Goal: Information Seeking & Learning: Learn about a topic

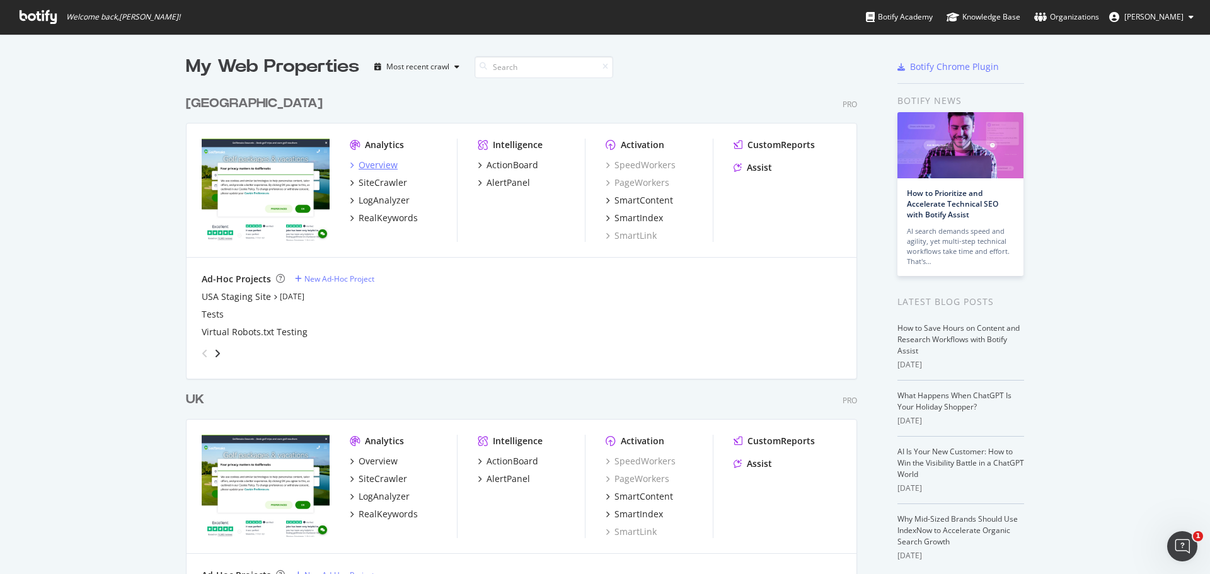
click at [377, 166] on div "Overview" at bounding box center [377, 165] width 39 height 13
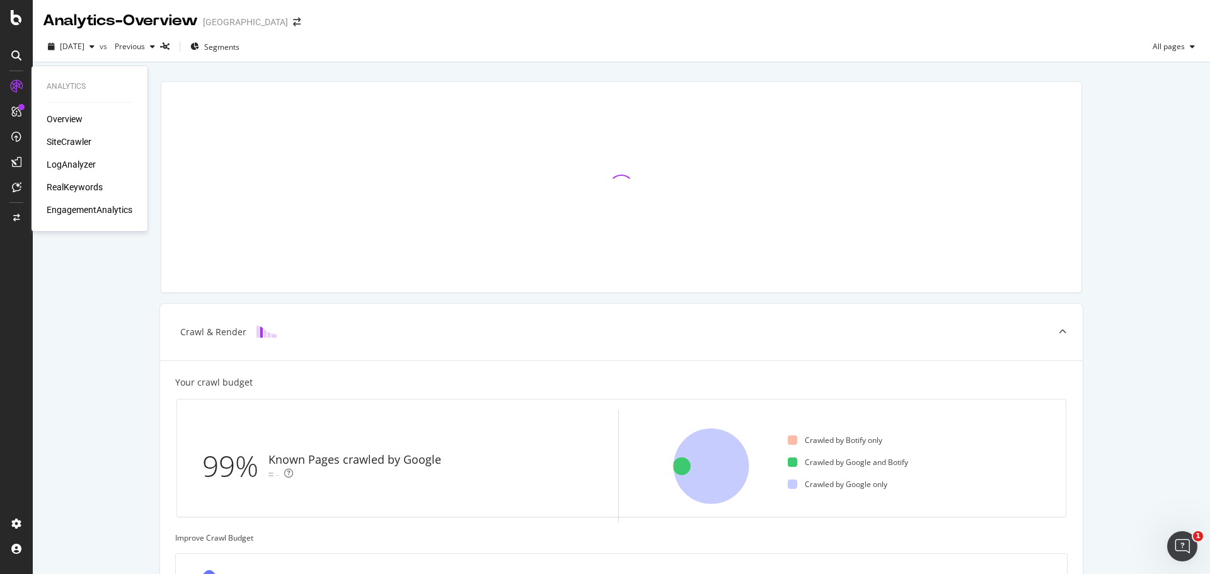
click at [74, 183] on div "RealKeywords" at bounding box center [75, 187] width 56 height 13
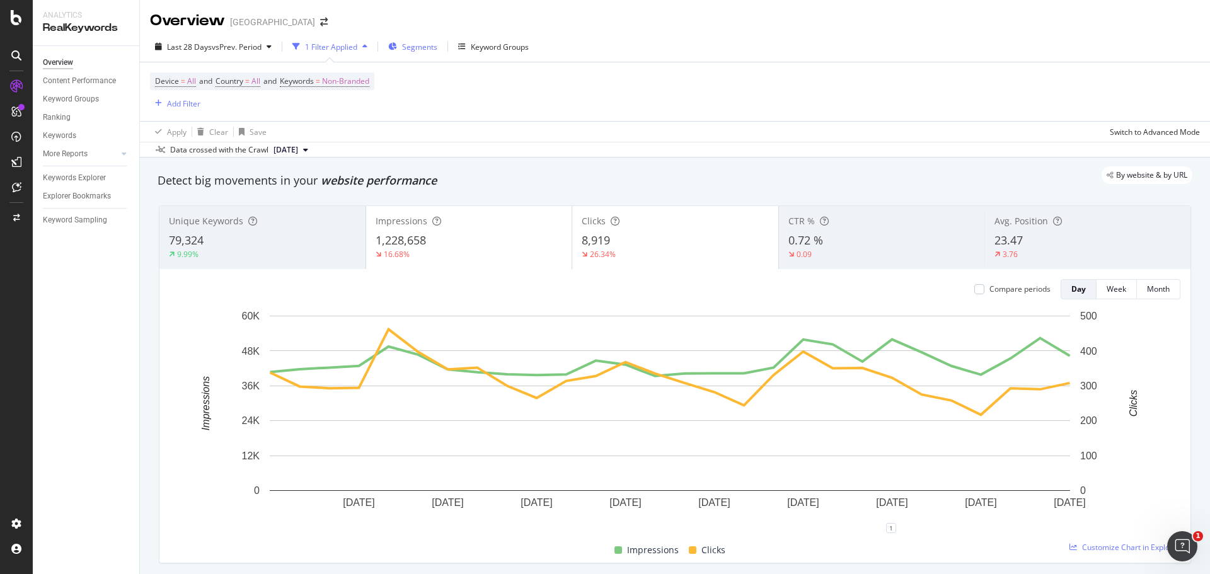
click at [419, 43] on span "Segments" at bounding box center [419, 47] width 35 height 11
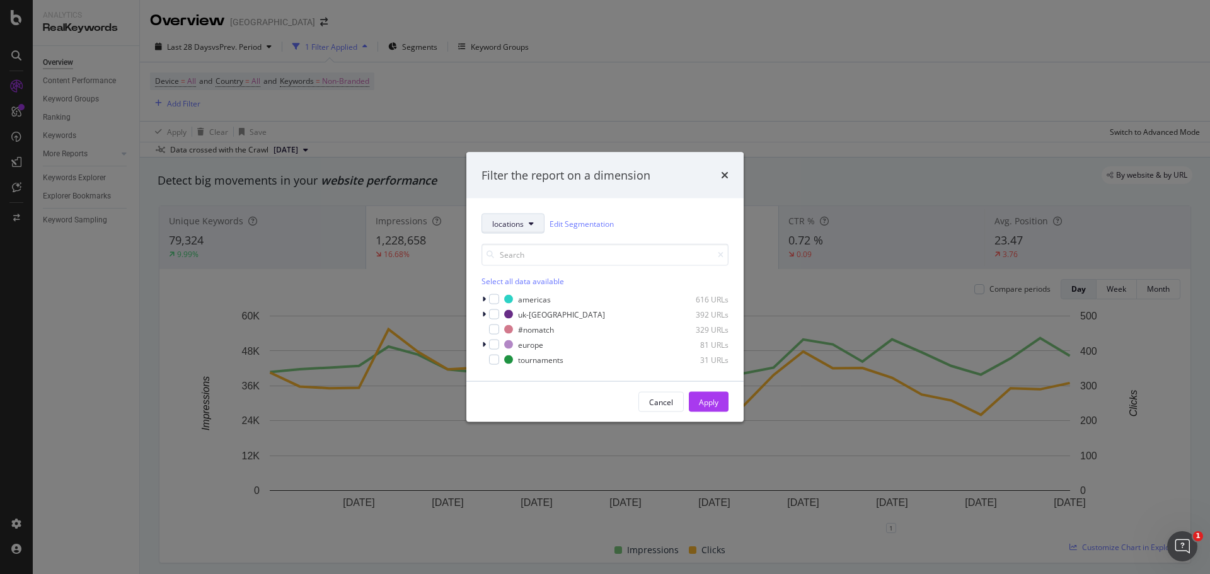
click at [522, 222] on span "locations" at bounding box center [507, 223] width 31 height 11
click at [534, 265] on span "pagetype" at bounding box center [532, 268] width 81 height 11
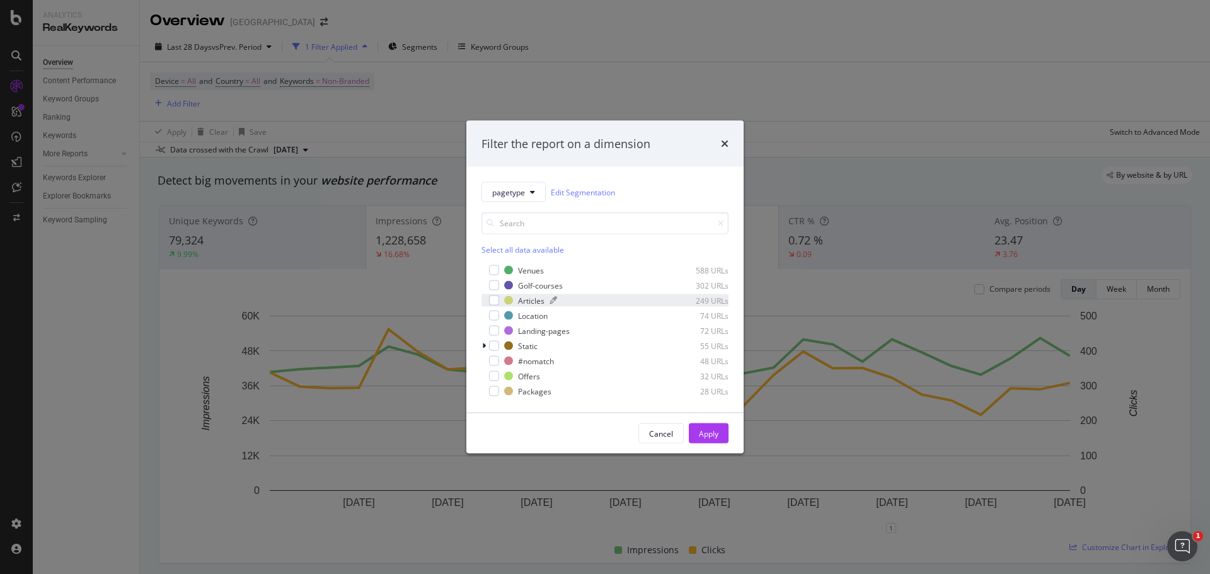
click at [568, 305] on div "Articles 249 URLs" at bounding box center [616, 300] width 224 height 11
click at [713, 427] on div "Apply" at bounding box center [709, 433] width 20 height 19
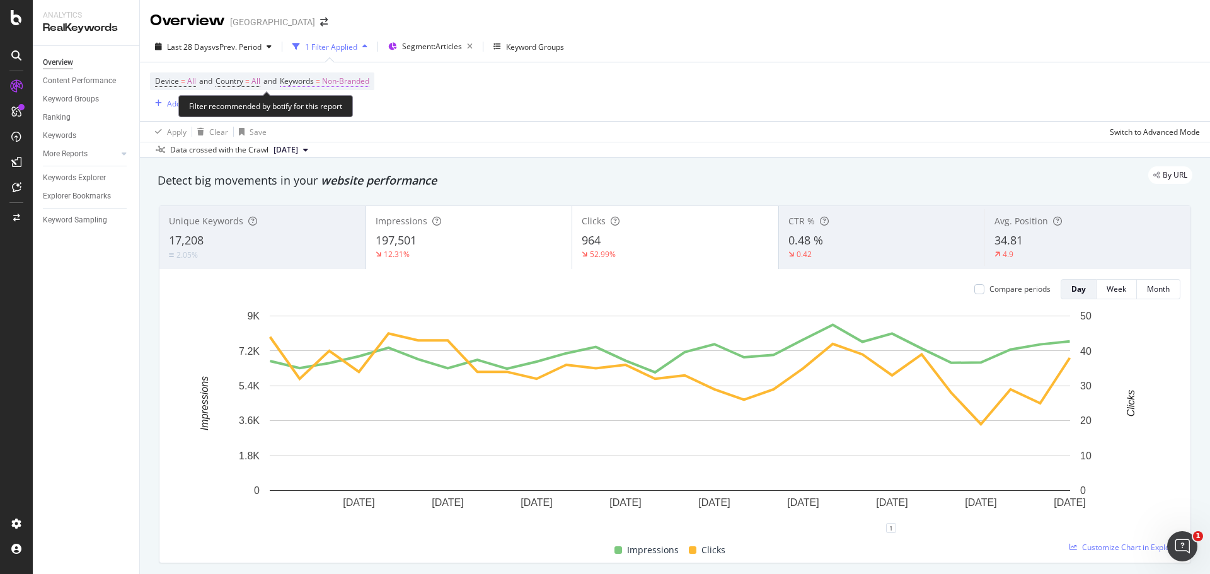
click at [369, 85] on span "Non-Branded" at bounding box center [345, 81] width 47 height 18
click at [347, 112] on span "Non-Branded" at bounding box center [324, 110] width 52 height 11
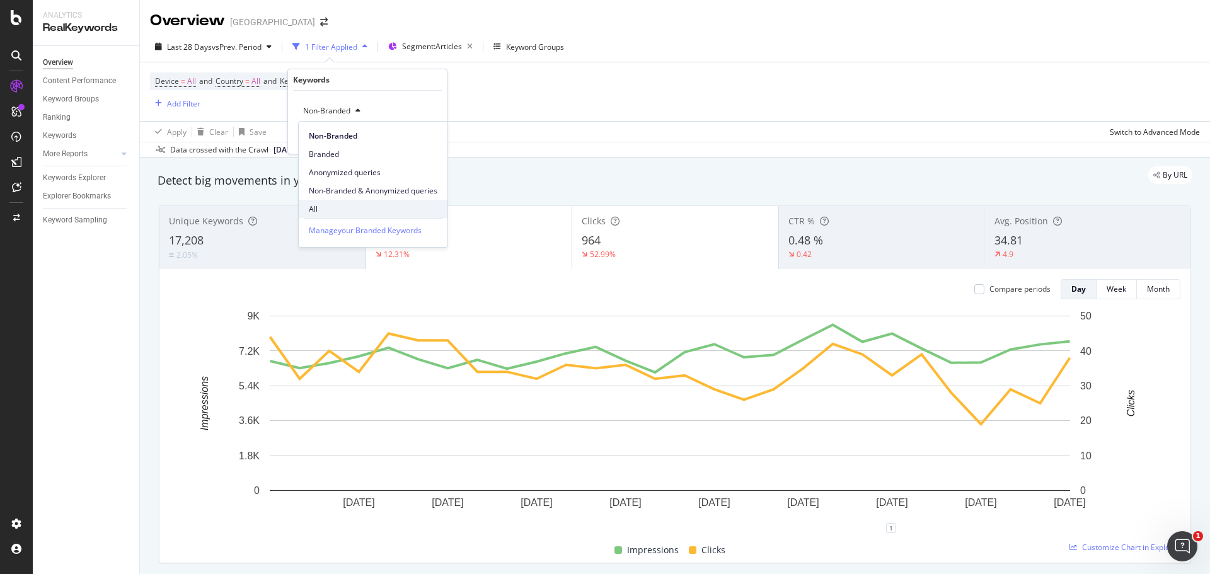
click at [345, 207] on span "All" at bounding box center [373, 208] width 129 height 11
click at [414, 136] on div "button" at bounding box center [408, 138] width 17 height 8
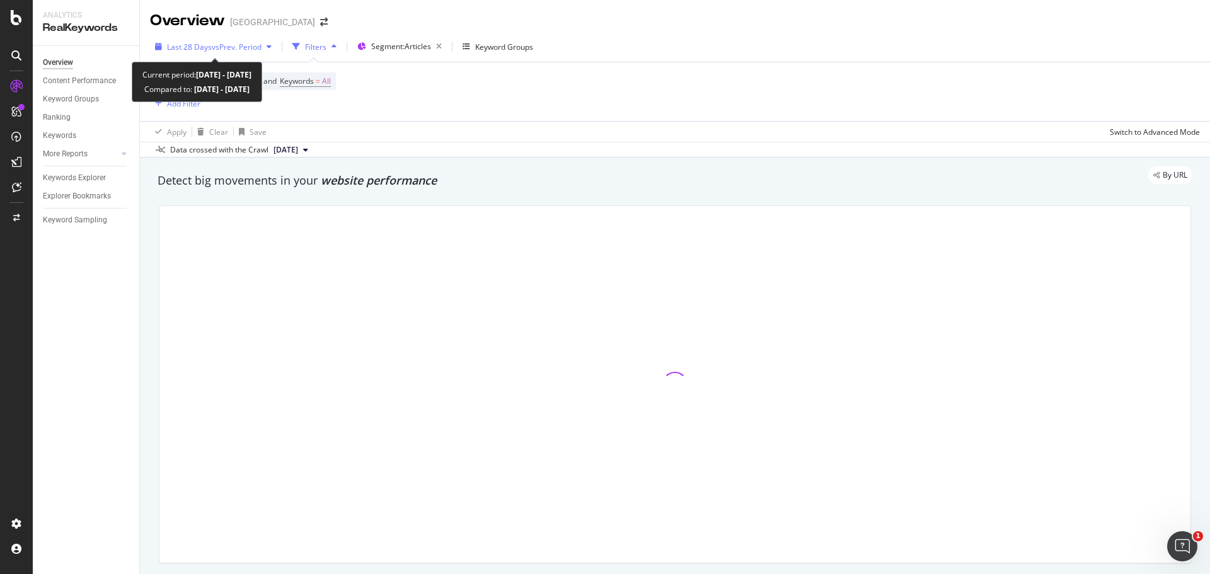
click at [245, 45] on span "vs Prev. Period" at bounding box center [237, 47] width 50 height 11
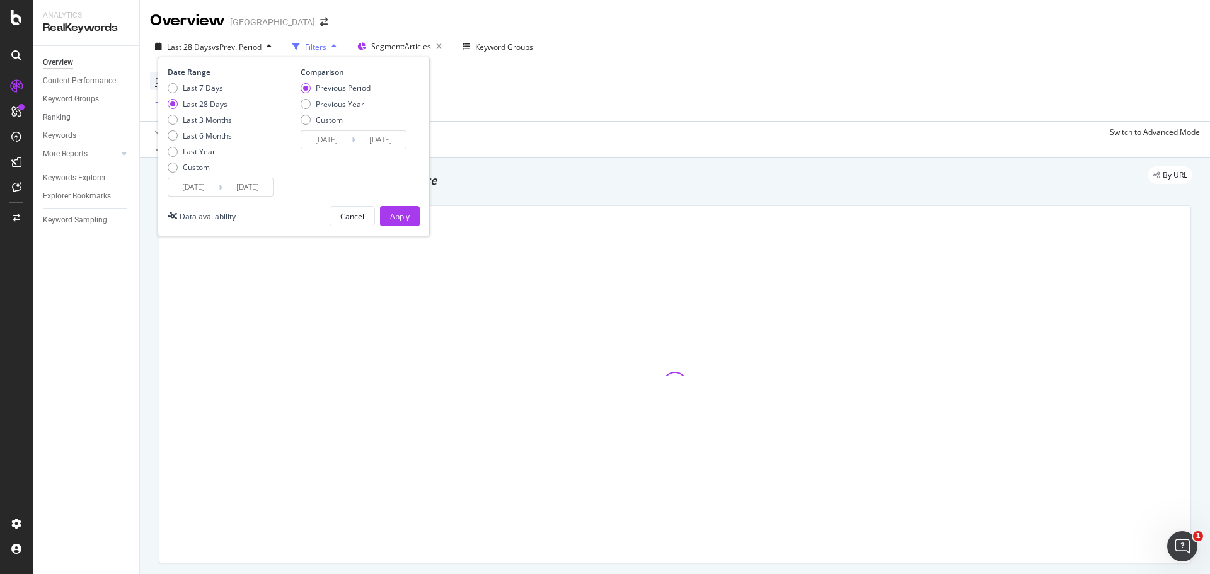
click at [208, 192] on input "[DATE]" at bounding box center [193, 187] width 50 height 18
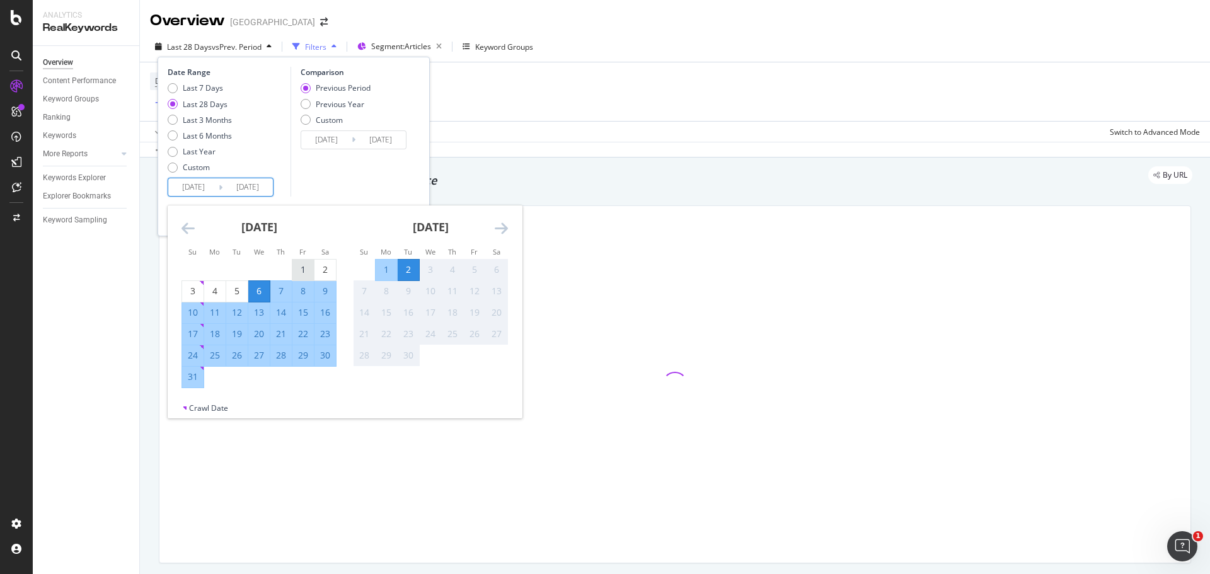
click at [311, 266] on div "1" at bounding box center [302, 269] width 21 height 13
type input "[DATE]"
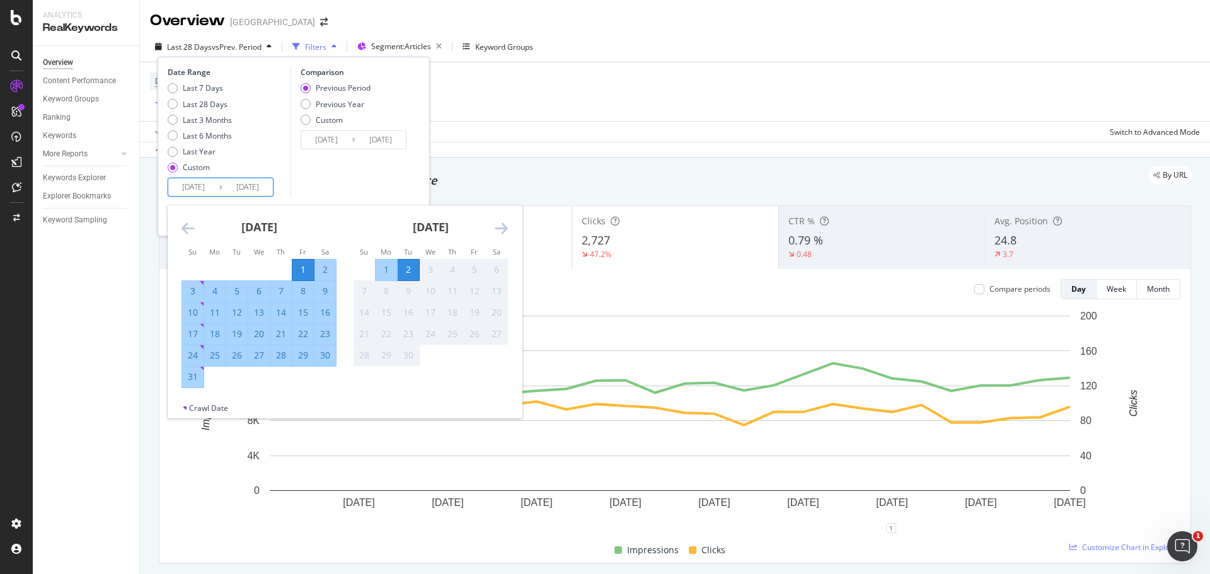
click at [185, 375] on div "31" at bounding box center [192, 376] width 21 height 13
type input "[DATE]"
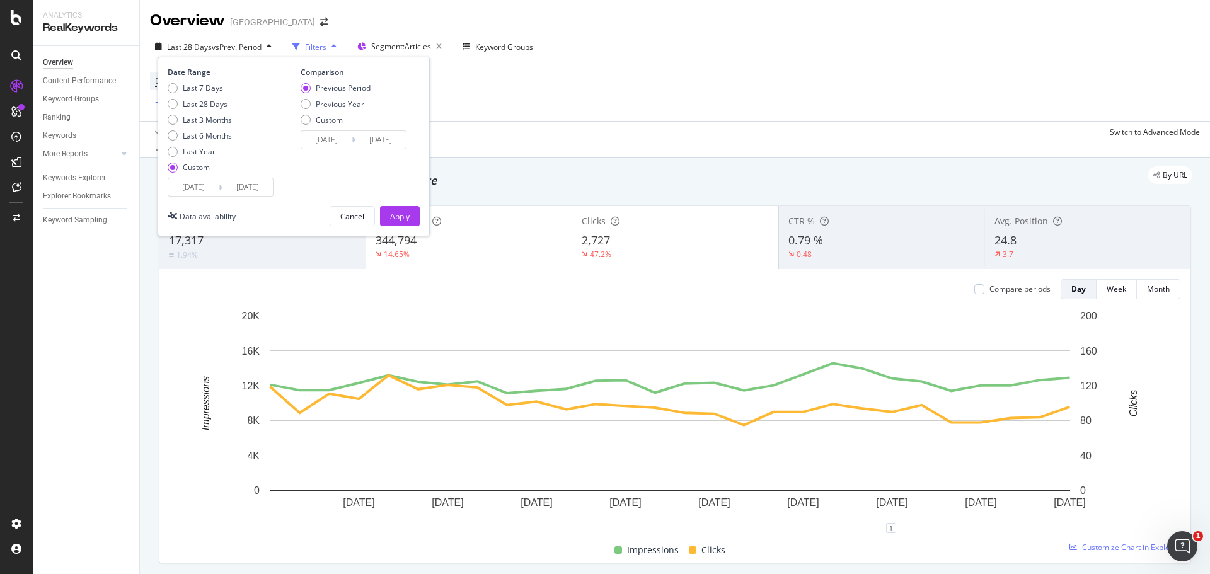
click at [371, 128] on div "Previous Period Previous Year Custom" at bounding box center [355, 106] width 110 height 47
click at [352, 101] on div "Previous Year" at bounding box center [340, 104] width 49 height 11
type input "[DATE]"
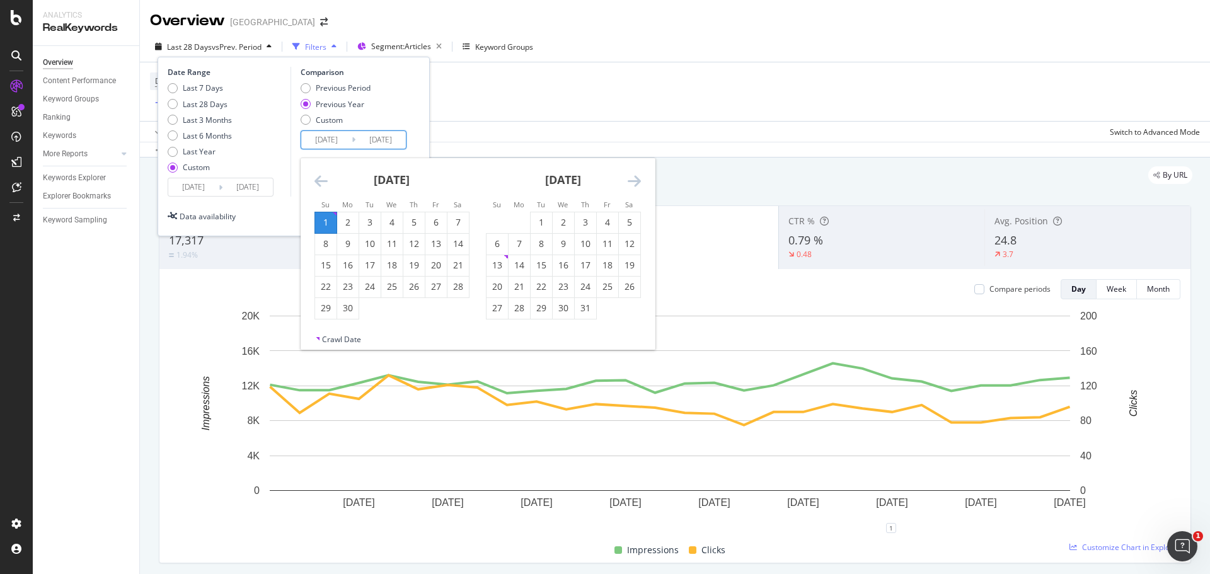
click at [343, 138] on input "[DATE]" at bounding box center [326, 140] width 50 height 18
click at [317, 179] on icon "Move backward to switch to the previous month." at bounding box center [320, 180] width 13 height 15
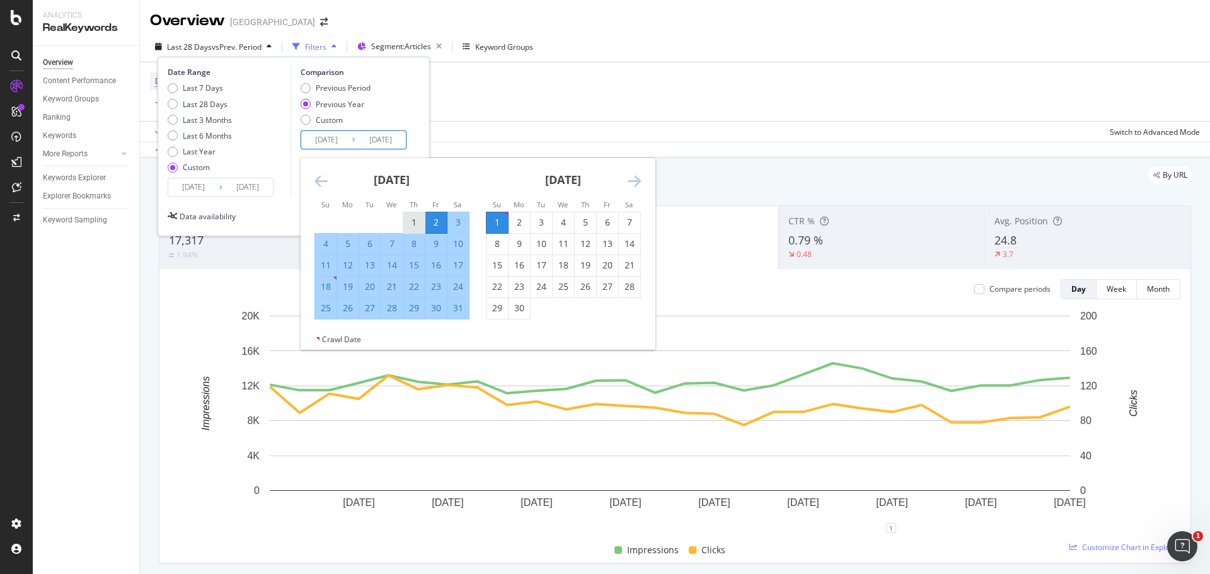
click at [412, 226] on div "1" at bounding box center [413, 222] width 21 height 13
type input "[DATE]"
click at [462, 306] on div "31" at bounding box center [457, 308] width 21 height 13
type input "[DATE]"
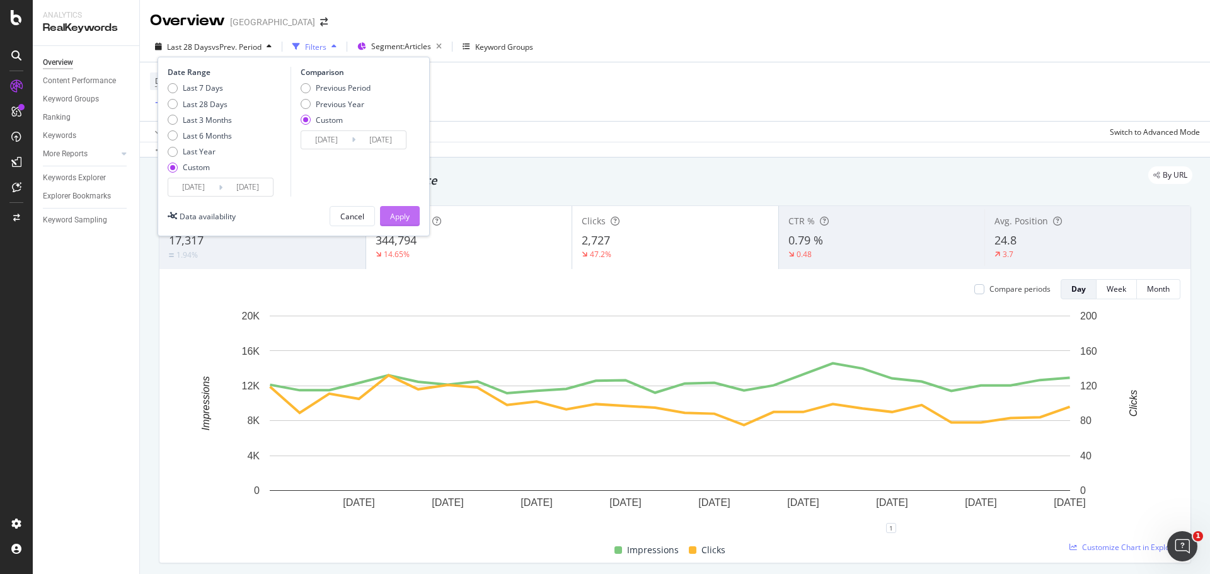
click at [398, 214] on div "Apply" at bounding box center [400, 216] width 20 height 11
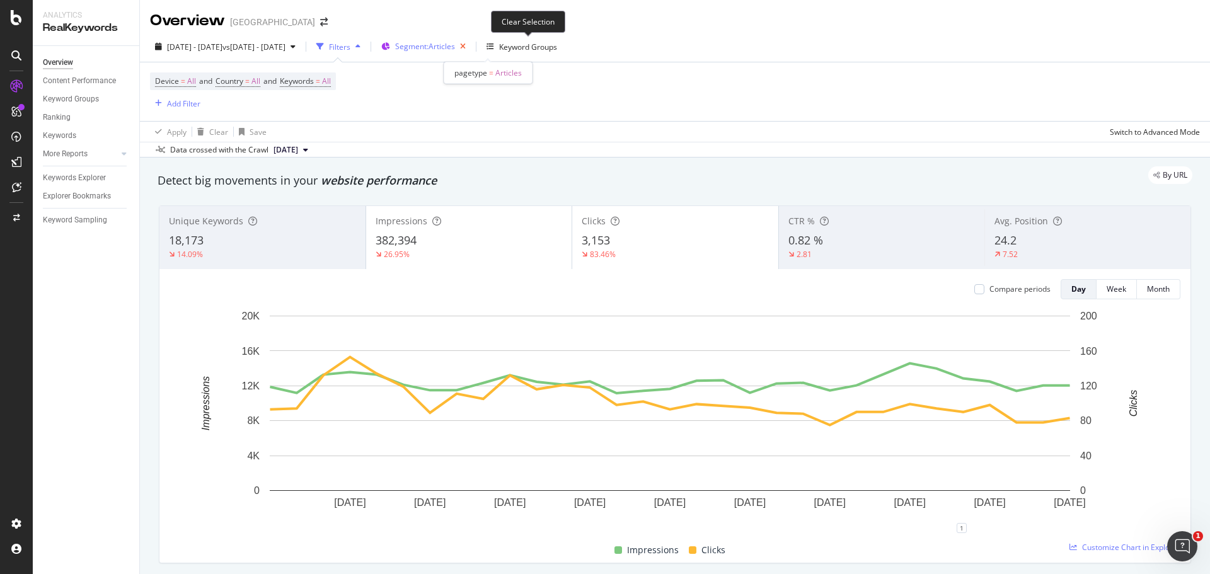
click at [471, 49] on icon "button" at bounding box center [463, 47] width 16 height 18
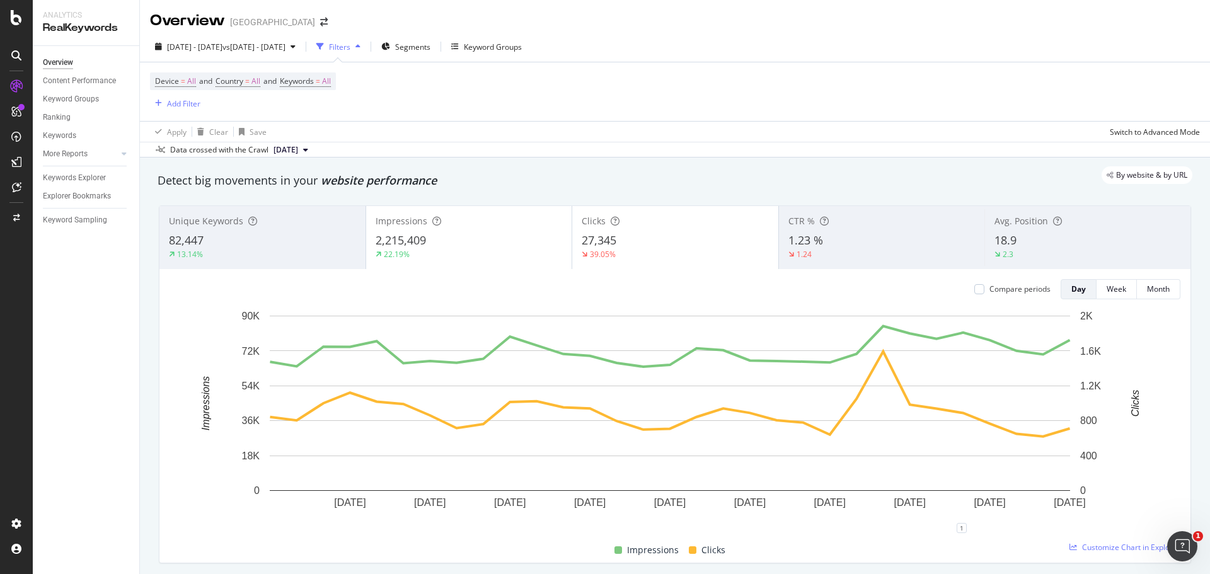
click at [404, 239] on span "2,215,409" at bounding box center [400, 239] width 50 height 15
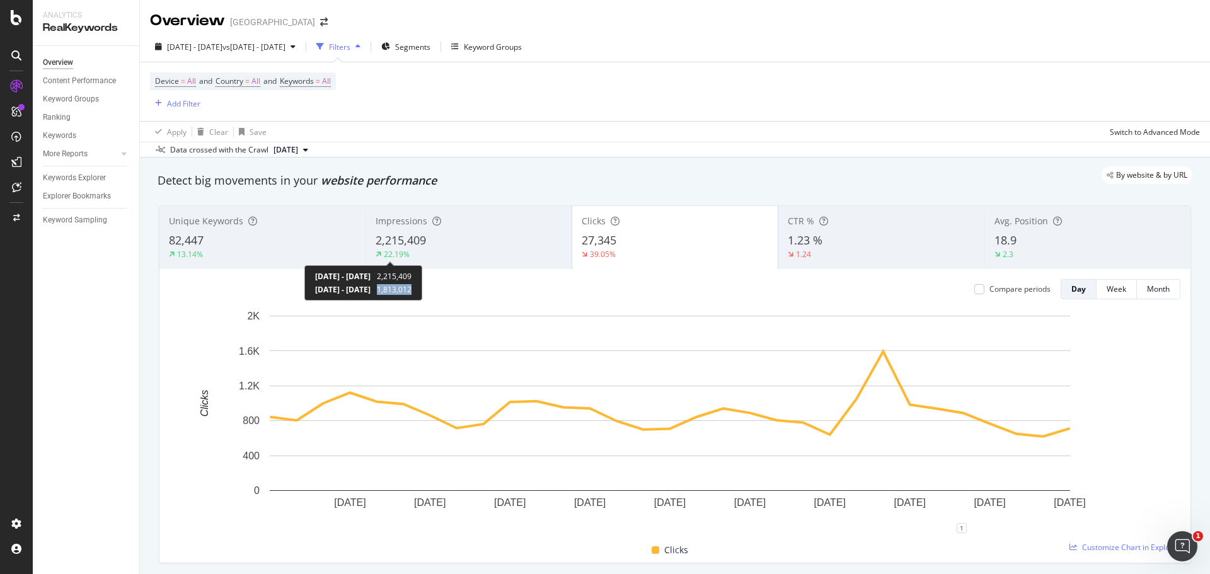
drag, startPoint x: 432, startPoint y: 291, endPoint x: 465, endPoint y: 287, distance: 33.0
click at [422, 287] on div "[DATE] - [DATE] 2,215,409 [DATE] - [DATE] 1,813,012" at bounding box center [363, 282] width 118 height 35
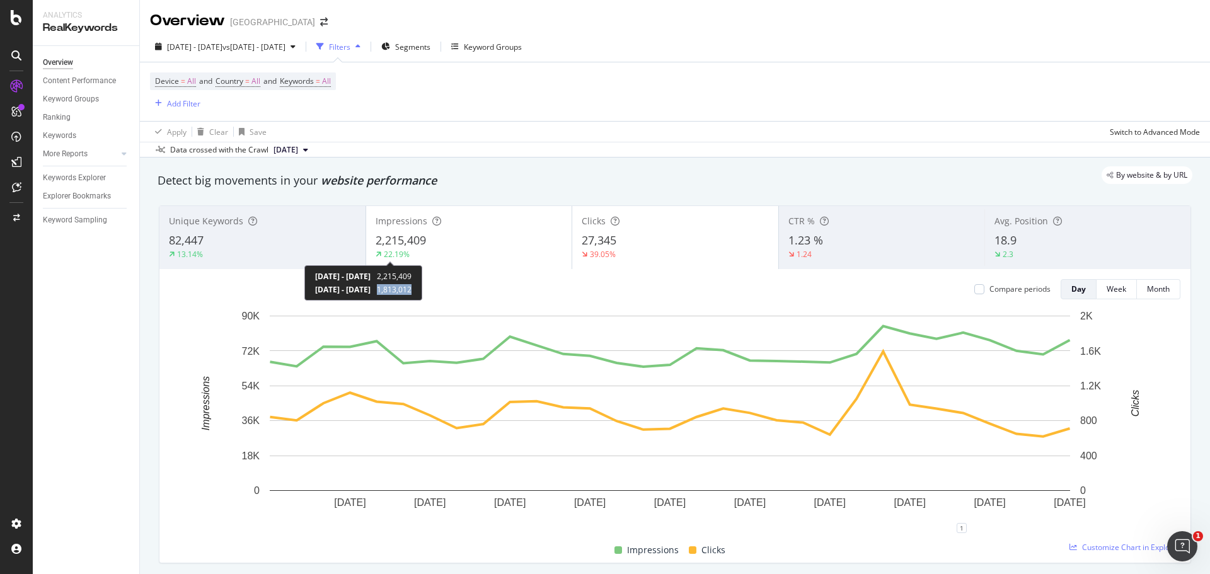
drag, startPoint x: 429, startPoint y: 289, endPoint x: 462, endPoint y: 290, distance: 33.4
click at [411, 290] on div "[DATE] - [DATE] 1,813,012" at bounding box center [363, 289] width 96 height 11
copy span "1,813,012"
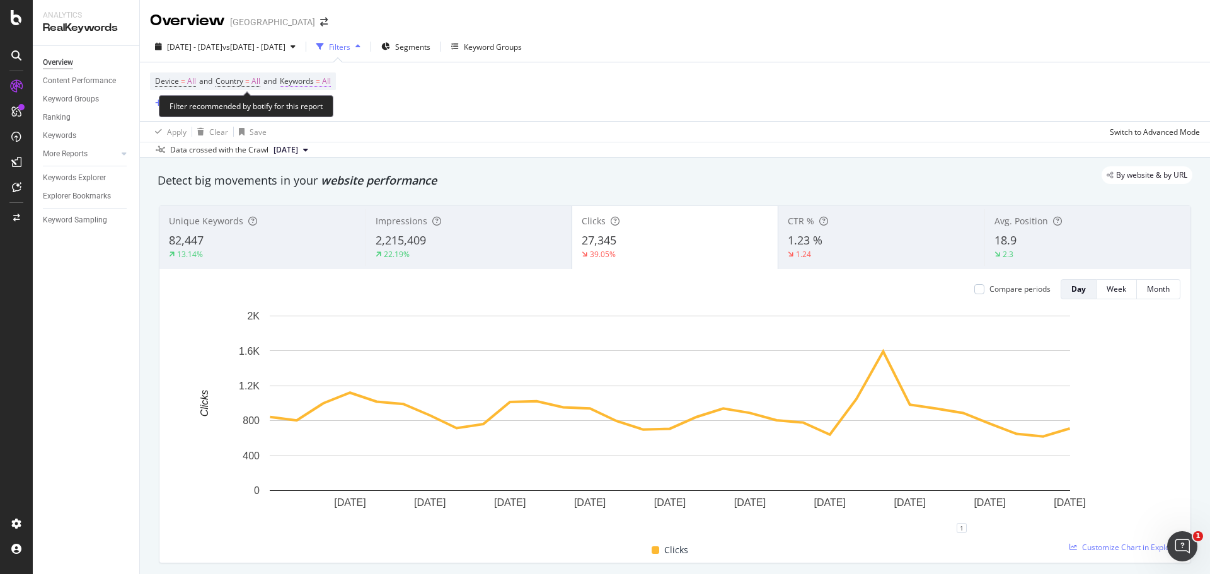
click at [331, 83] on span "All" at bounding box center [326, 81] width 9 height 18
click at [324, 112] on div "button" at bounding box center [319, 111] width 15 height 8
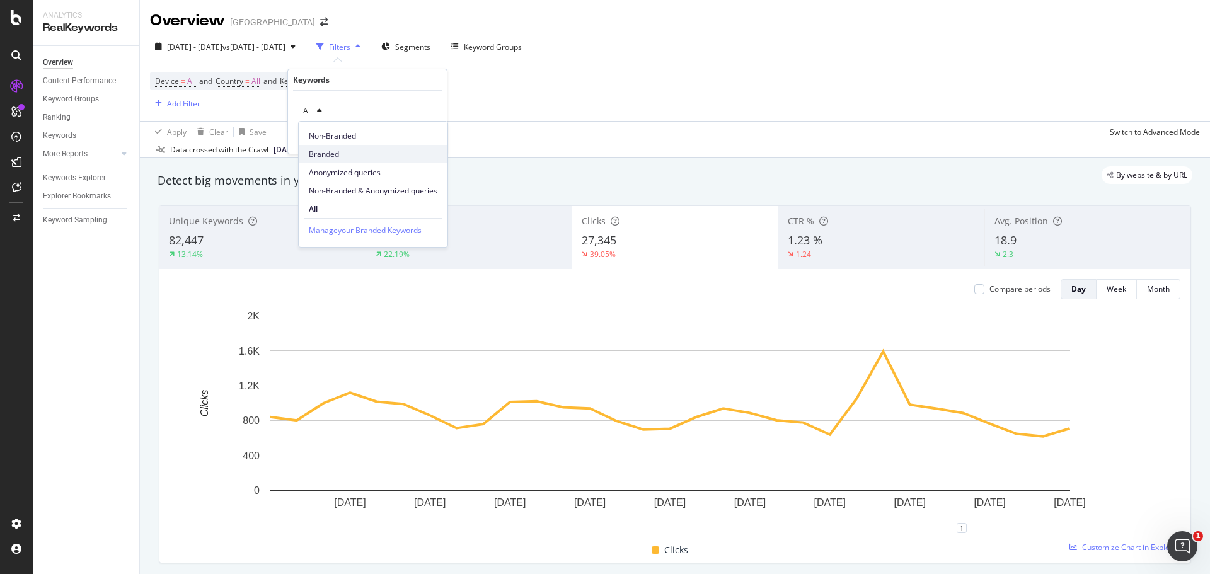
click at [328, 152] on span "Branded" at bounding box center [373, 154] width 129 height 11
click at [419, 138] on div "Apply" at bounding box center [427, 137] width 20 height 11
